Goal: Information Seeking & Learning: Learn about a topic

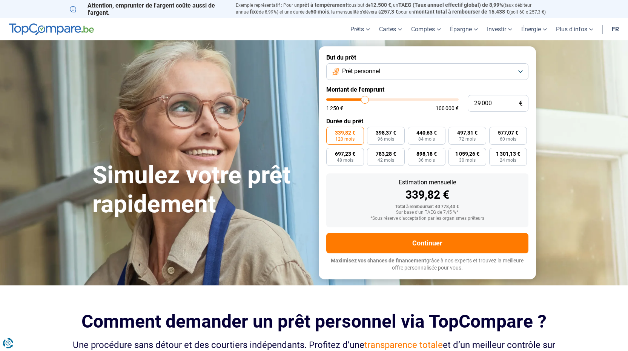
type input "26 500"
type input "26500"
type input "24 250"
type input "24250"
type input "22 000"
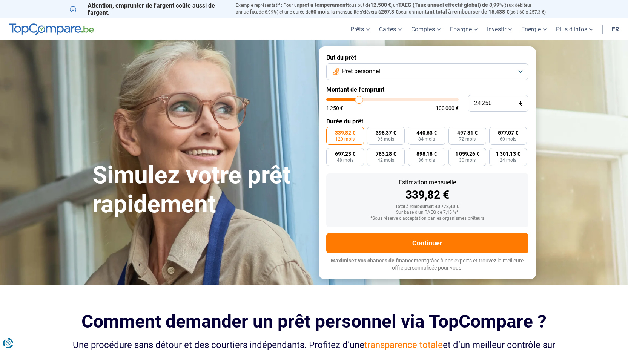
type input "22000"
type input "21 750"
type input "21750"
type input "21 500"
type input "21500"
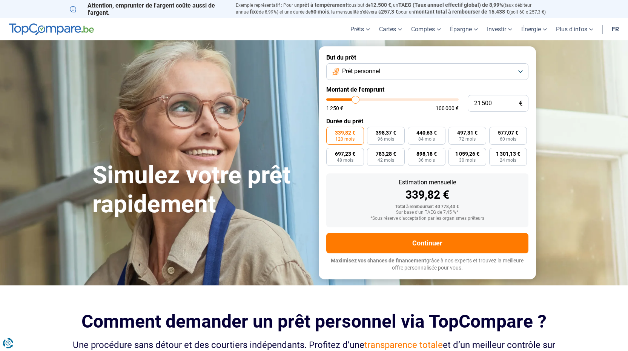
type input "21 250"
type input "21250"
type input "20 250"
type input "20250"
type input "19 250"
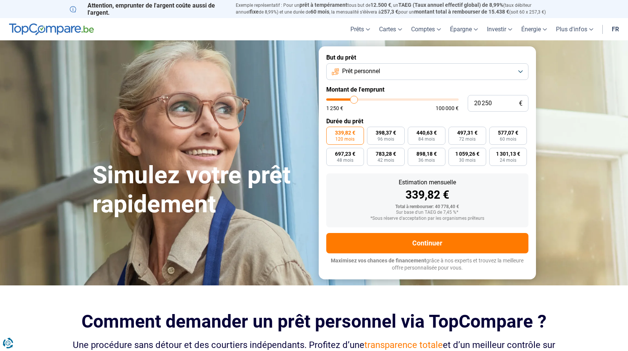
type input "19250"
type input "19 000"
type input "19000"
type input "18 750"
type input "18750"
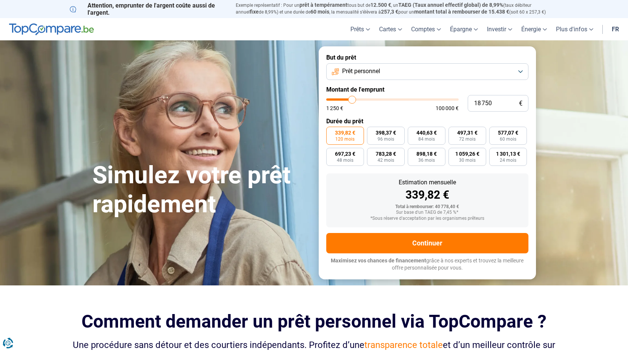
type input "18 500"
type input "18500"
type input "18 000"
type input "18000"
type input "17 500"
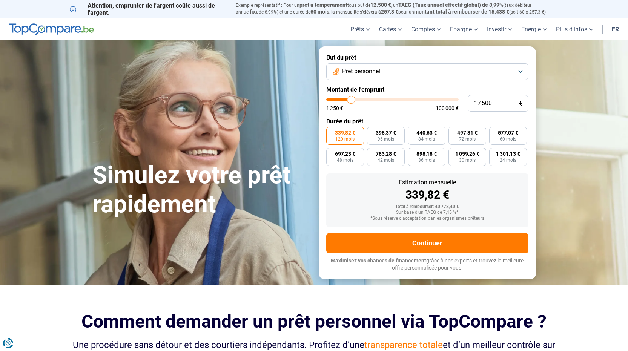
type input "17500"
type input "16 250"
type input "16250"
type input "16 000"
type input "16000"
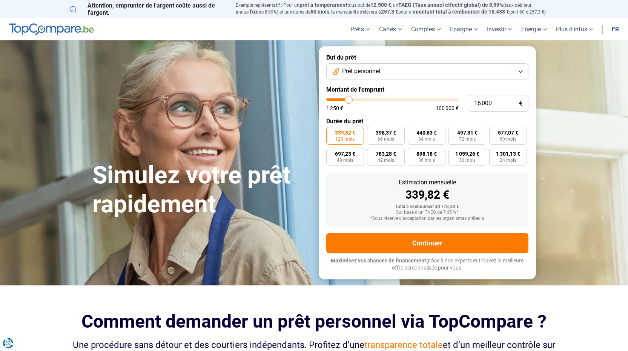
type input "15 750"
type input "15750"
type input "15 000"
type input "15000"
type input "14 750"
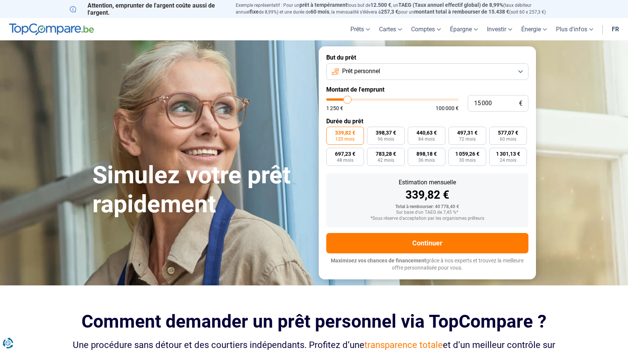
type input "14750"
type input "14 000"
type input "14000"
type input "13 250"
type input "13250"
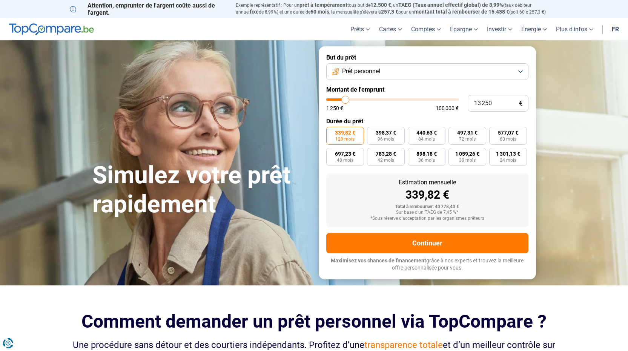
type input "12 750"
type input "12750"
type input "12 000"
type input "12000"
type input "9 750"
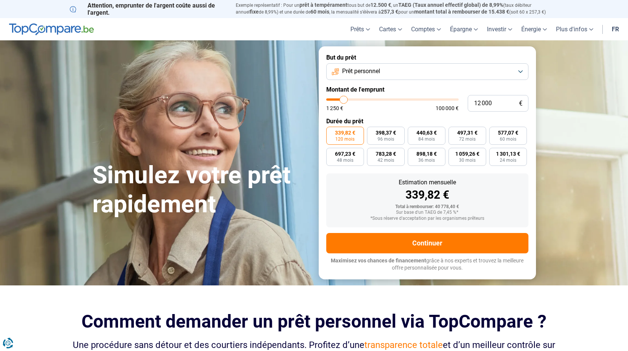
type input "9750"
type input "7 500"
type input "7500"
type input "7 000"
type input "7000"
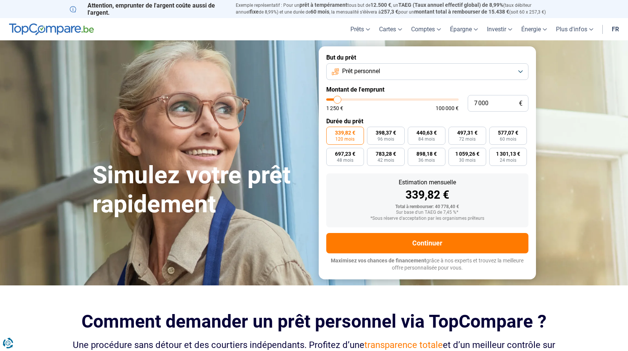
type input "7 250"
type input "7250"
type input "7 500"
type input "7500"
type input "8 250"
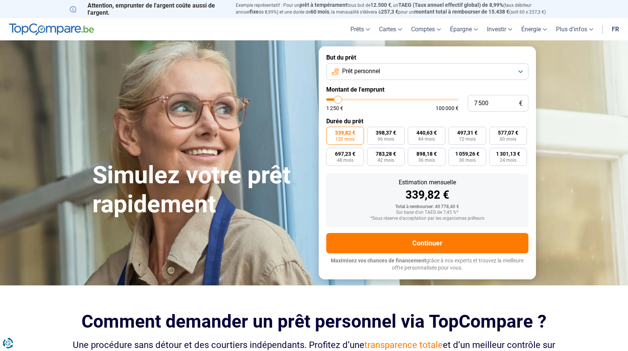
type input "8250"
type input "8 500"
type input "8500"
type input "8 750"
drag, startPoint x: 365, startPoint y: 98, endPoint x: 340, endPoint y: 101, distance: 25.1
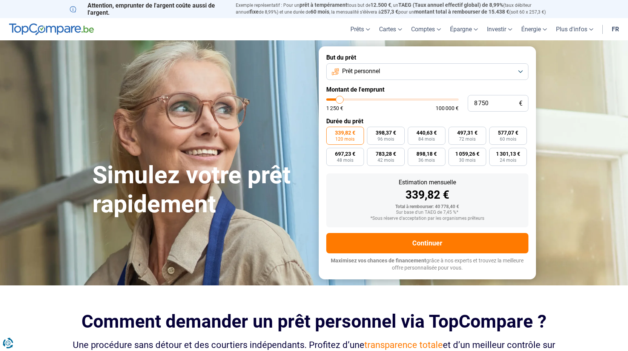
type input "8750"
click at [340, 101] on input "range" at bounding box center [392, 99] width 132 height 2
radio input "true"
